Goal: Book appointment/travel/reservation

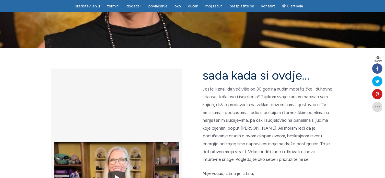
scroll to position [102, 0]
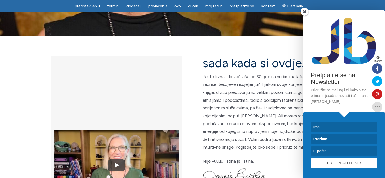
click at [179, 153] on div at bounding box center [120, 132] width 146 height 153
click at [304, 12] on span at bounding box center [305, 12] width 8 height 8
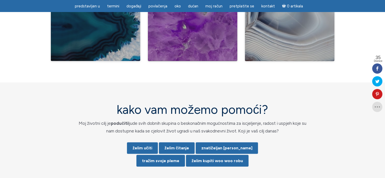
scroll to position [970, 0]
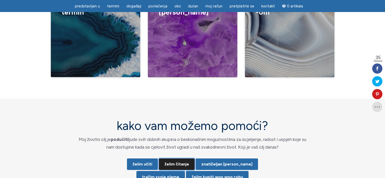
click at [185, 161] on font "Želim čitanje" at bounding box center [176, 163] width 25 height 5
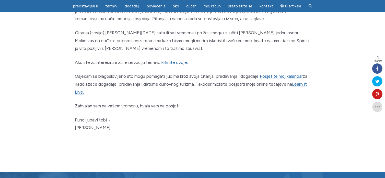
scroll to position [255, 0]
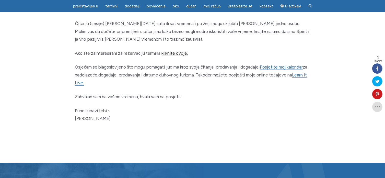
click at [172, 54] on font "kliknite ovdje." at bounding box center [175, 53] width 26 height 5
